Goal: Register for event/course

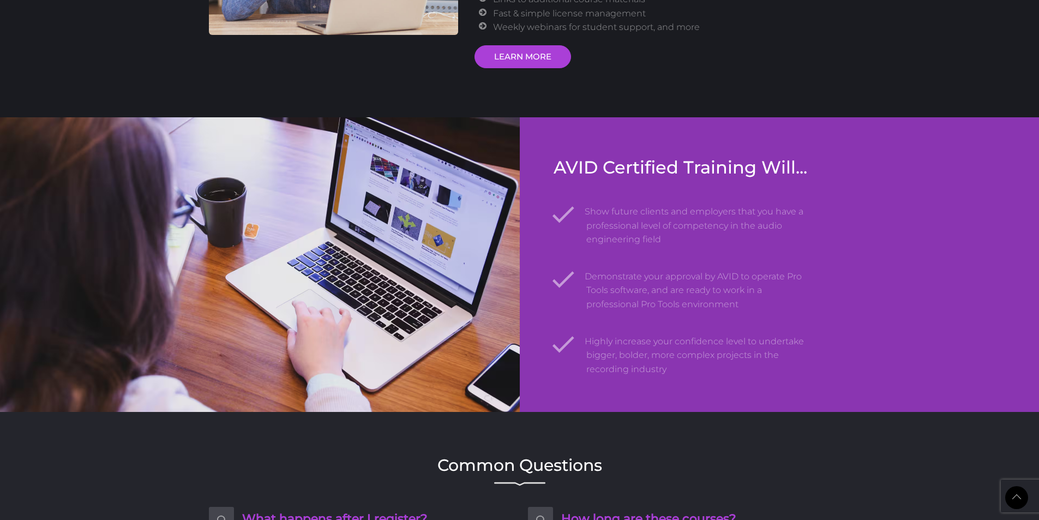
scroll to position [1344, 0]
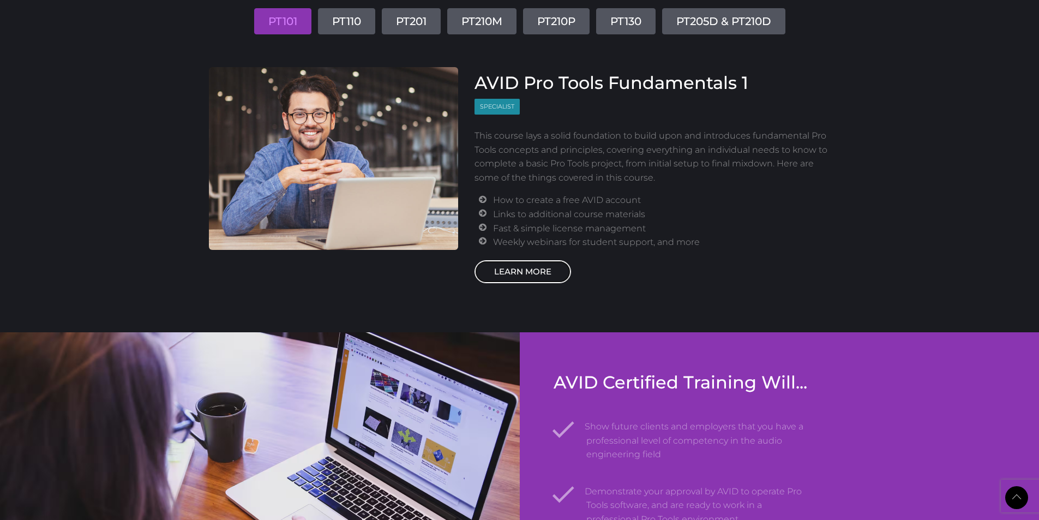
click at [535, 270] on link "LEARN MORE" at bounding box center [522, 271] width 96 height 23
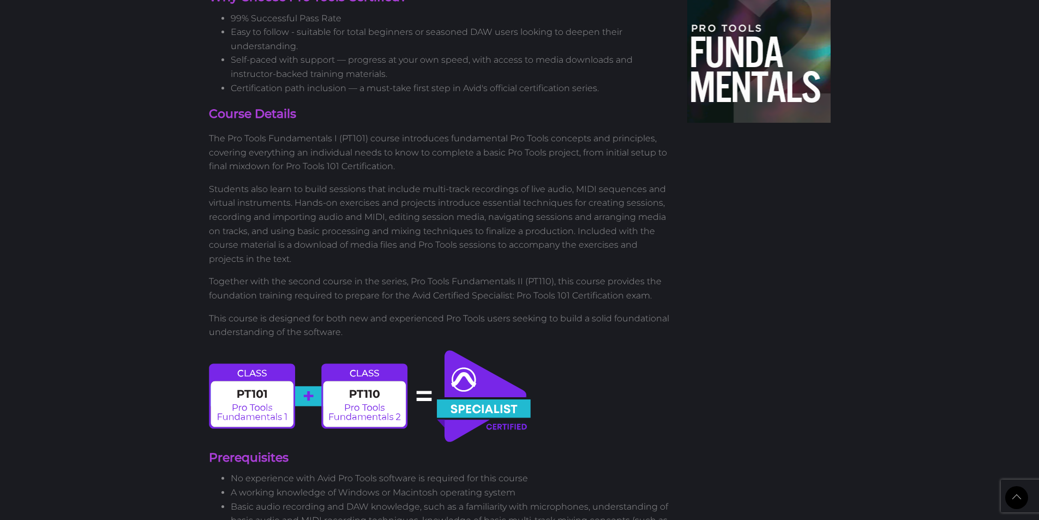
scroll to position [327, 0]
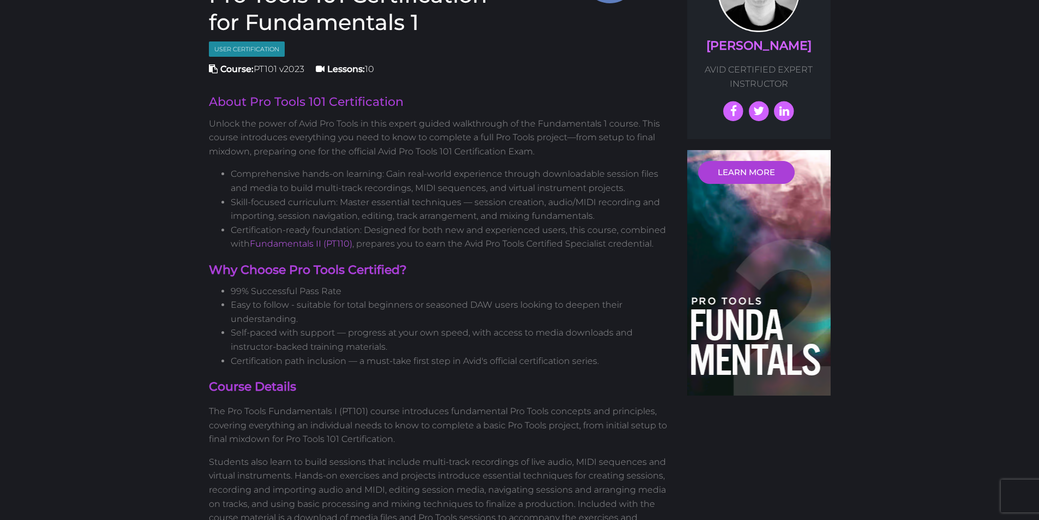
click at [784, 257] on div "LEARN MORE" at bounding box center [758, 272] width 143 height 245
click at [752, 173] on link "LEARN MORE" at bounding box center [746, 172] width 96 height 23
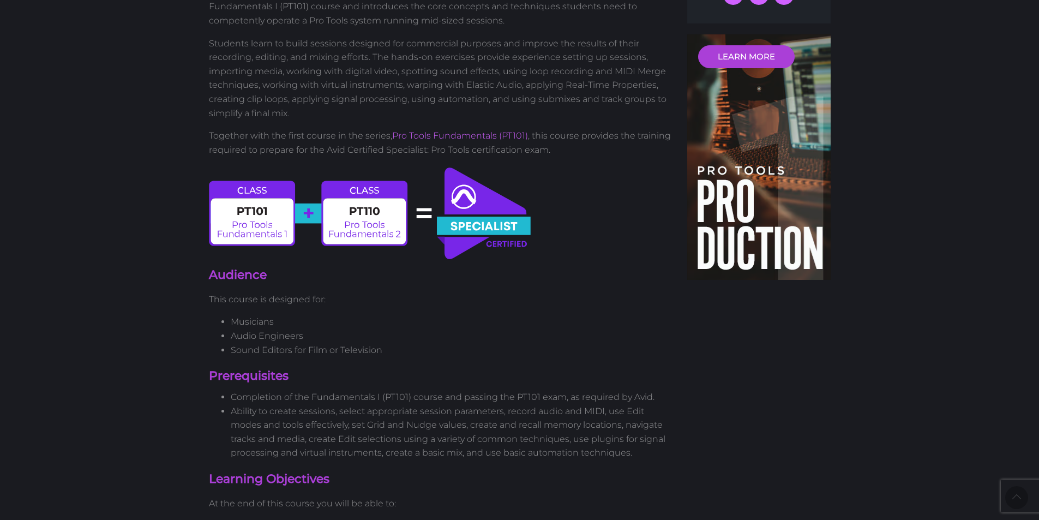
scroll to position [436, 0]
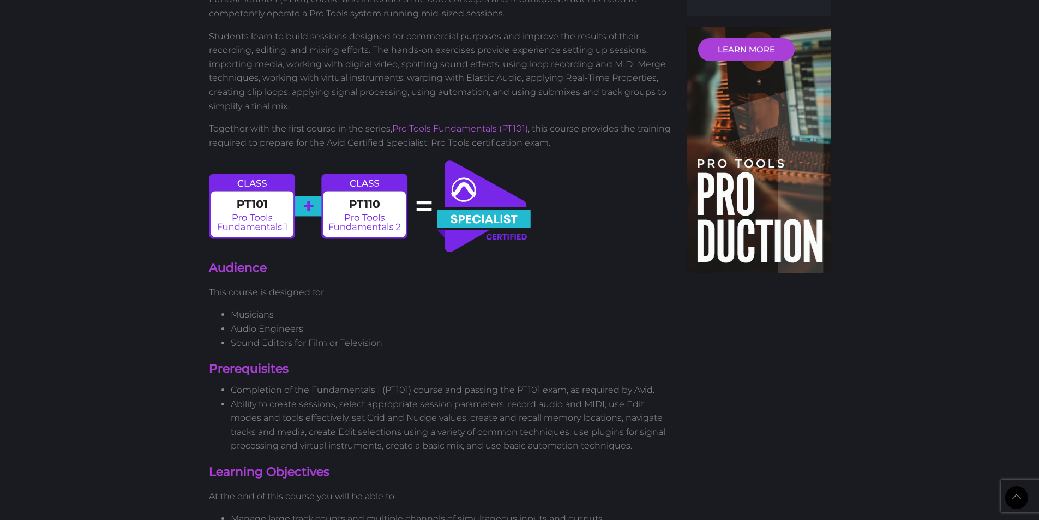
click at [488, 230] on img at bounding box center [370, 206] width 323 height 96
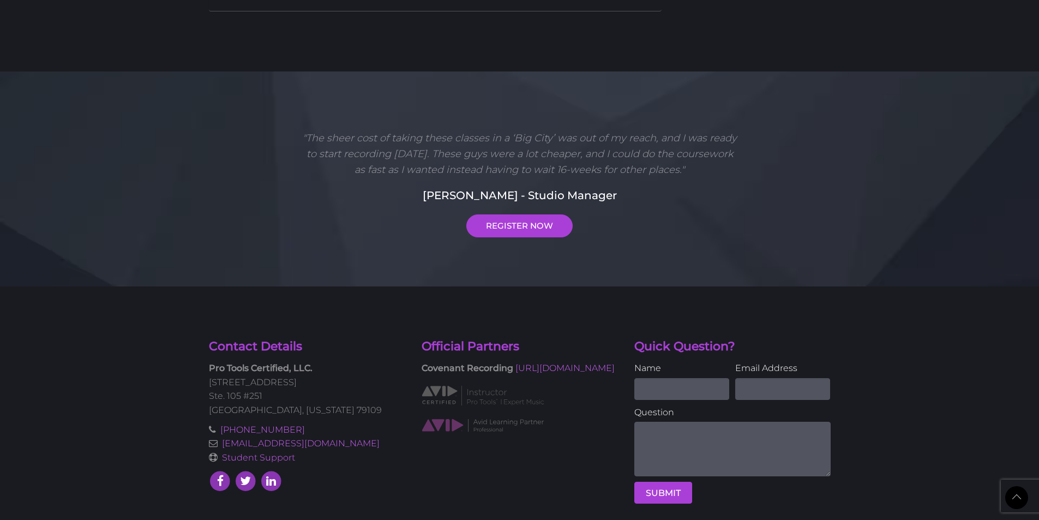
scroll to position [0, 0]
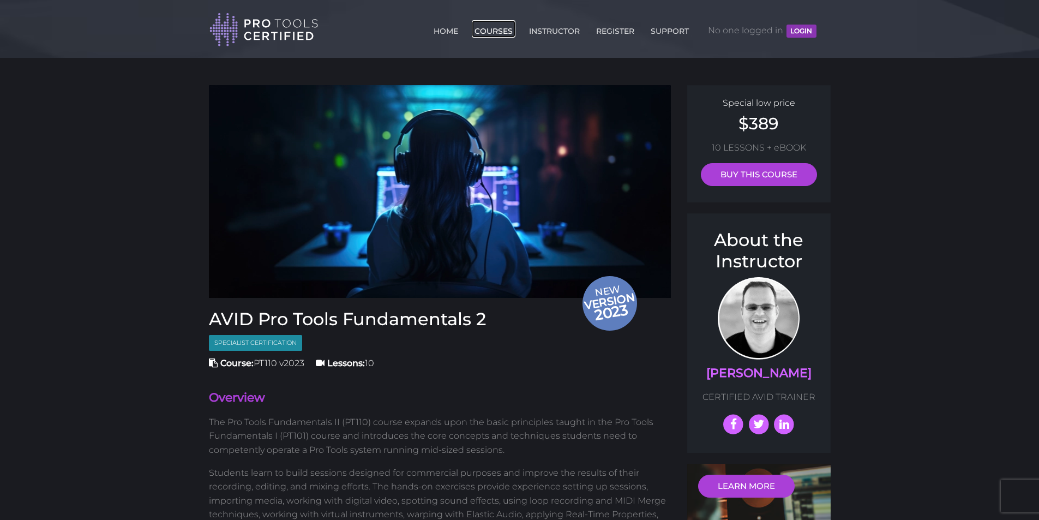
click at [498, 31] on link "COURSES" at bounding box center [494, 28] width 44 height 17
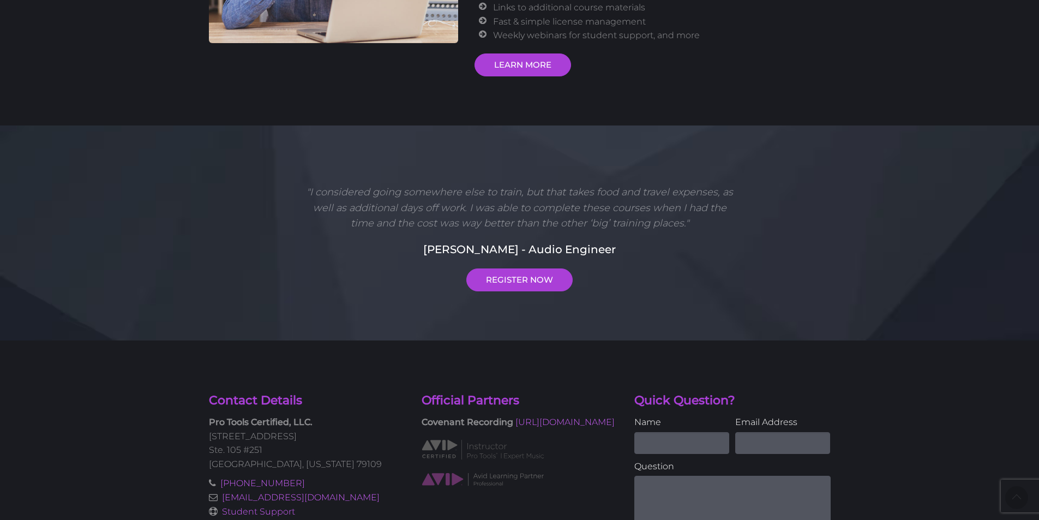
scroll to position [442, 0]
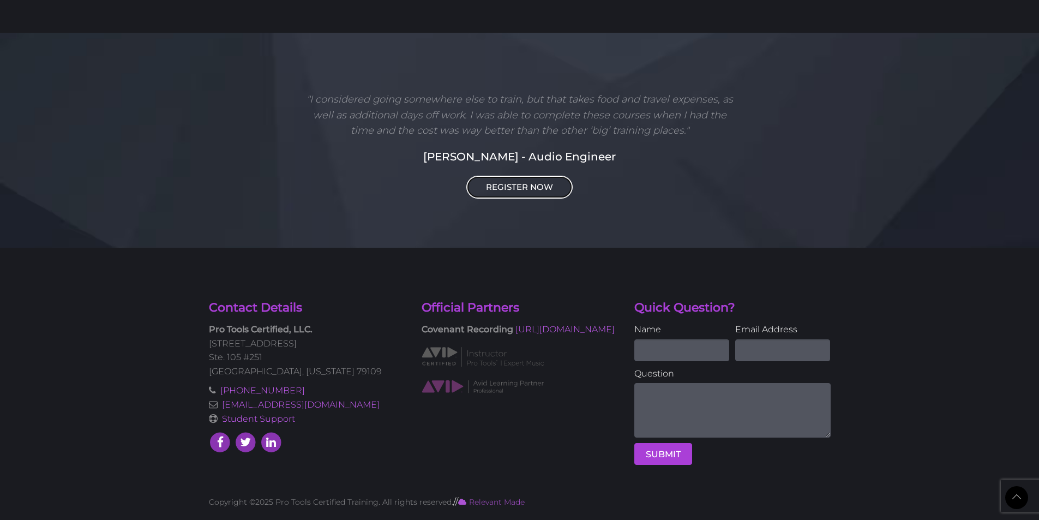
click at [527, 190] on link "REGISTER NOW" at bounding box center [519, 187] width 106 height 23
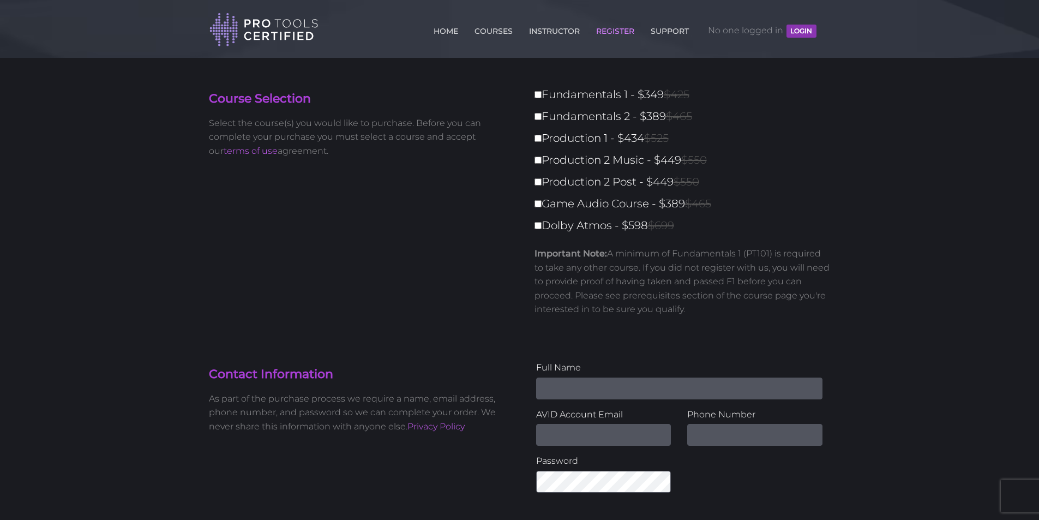
click at [613, 382] on input "Name" at bounding box center [679, 388] width 286 height 22
type input "Md [PERSON_NAME]"
type input "[EMAIL_ADDRESS][DOMAIN_NAME]"
click at [696, 437] on input "01738732230" at bounding box center [754, 435] width 135 height 22
type input "[PHONE_NUMBER]"
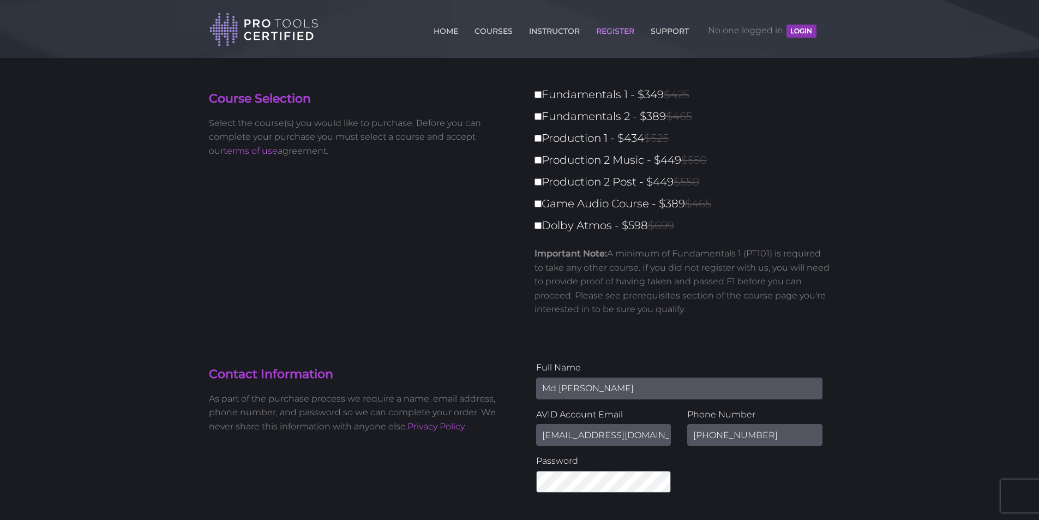
click at [739, 481] on div "Full Name [PERSON_NAME] AVID Account Email [EMAIL_ADDRESS][DOMAIN_NAME] Phone N…" at bounding box center [679, 430] width 319 height 140
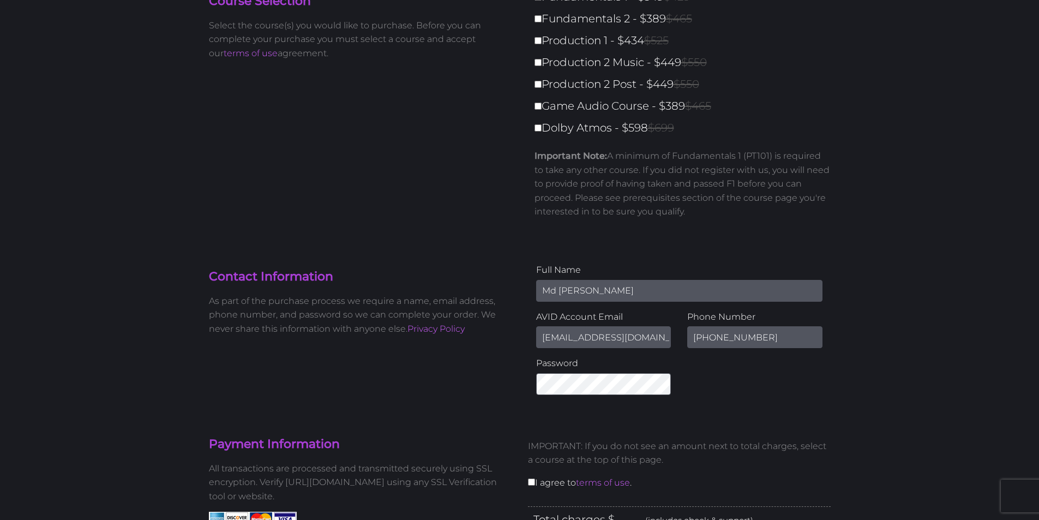
scroll to position [218, 0]
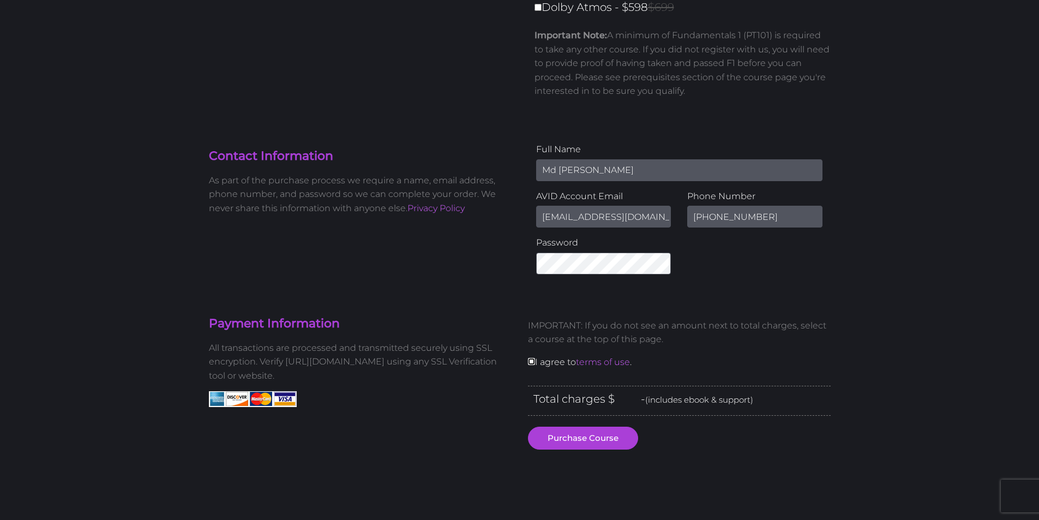
click at [529, 361] on input "checkbox" at bounding box center [531, 361] width 7 height 7
checkbox input "true"
click at [582, 445] on button "Purchase Course" at bounding box center [583, 437] width 110 height 23
